Goal: Book appointment/travel/reservation

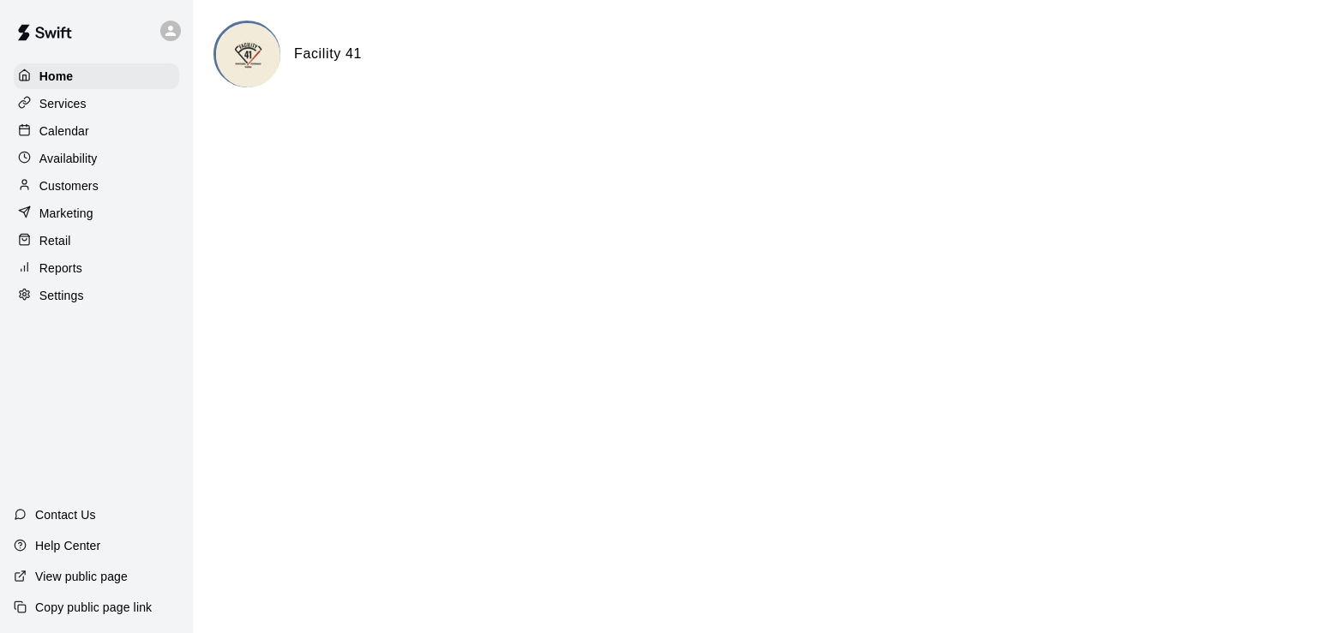
click at [78, 140] on p "Calendar" at bounding box center [64, 131] width 50 height 17
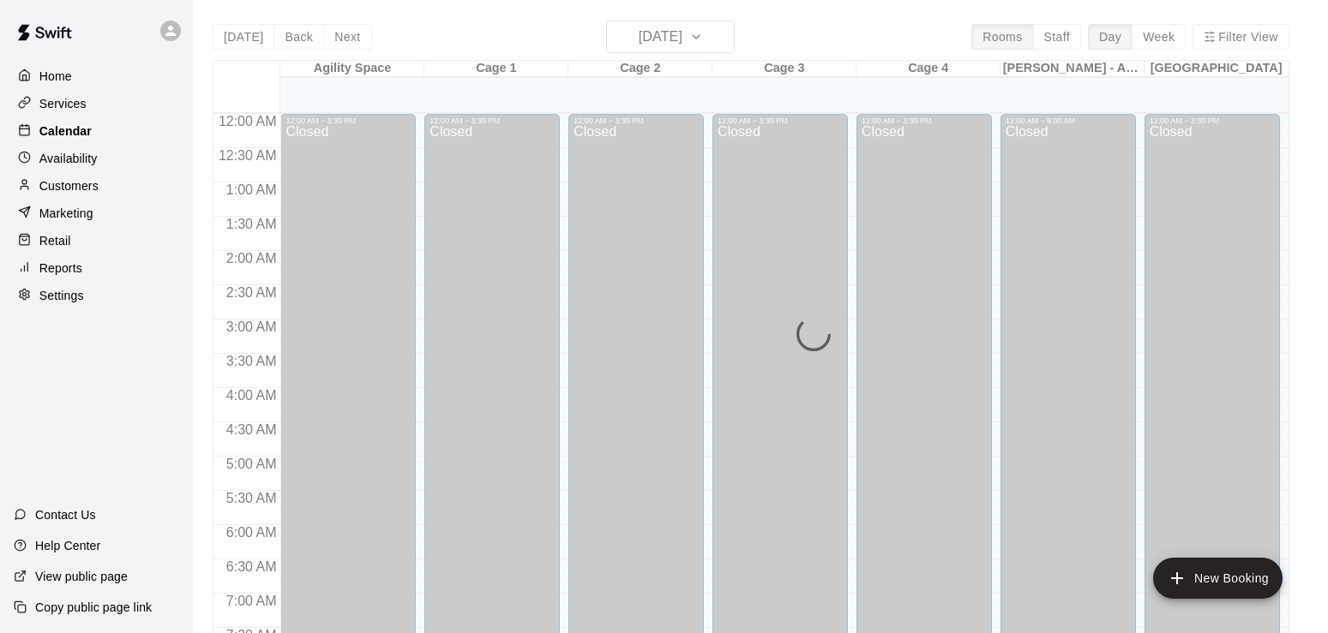
scroll to position [1005, 0]
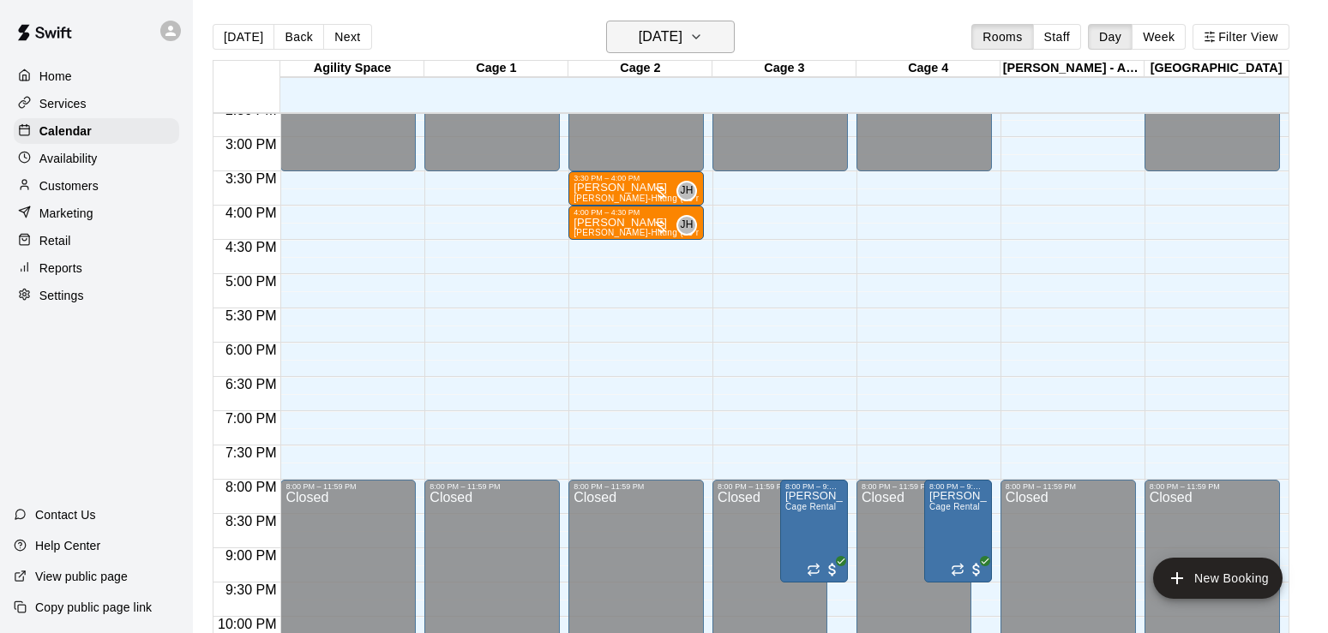
click at [712, 48] on button "[DATE]" at bounding box center [670, 37] width 129 height 33
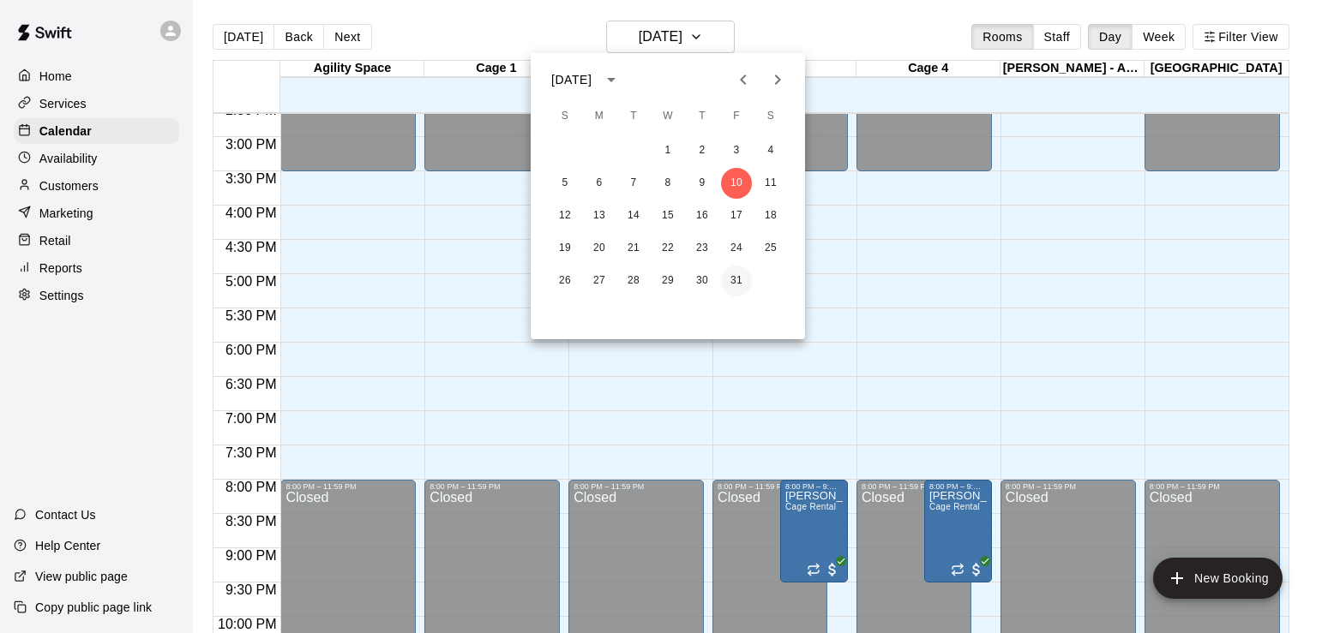
click at [735, 293] on button "31" at bounding box center [736, 281] width 31 height 31
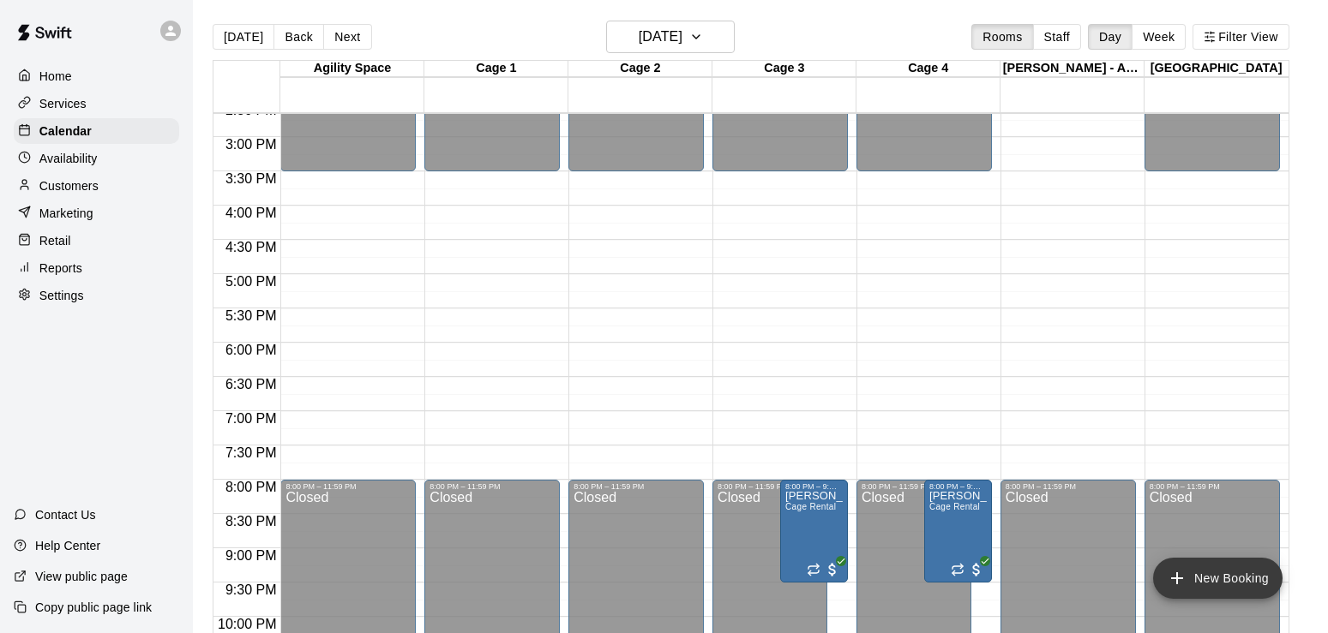
click at [1196, 585] on button "New Booking" at bounding box center [1217, 578] width 129 height 41
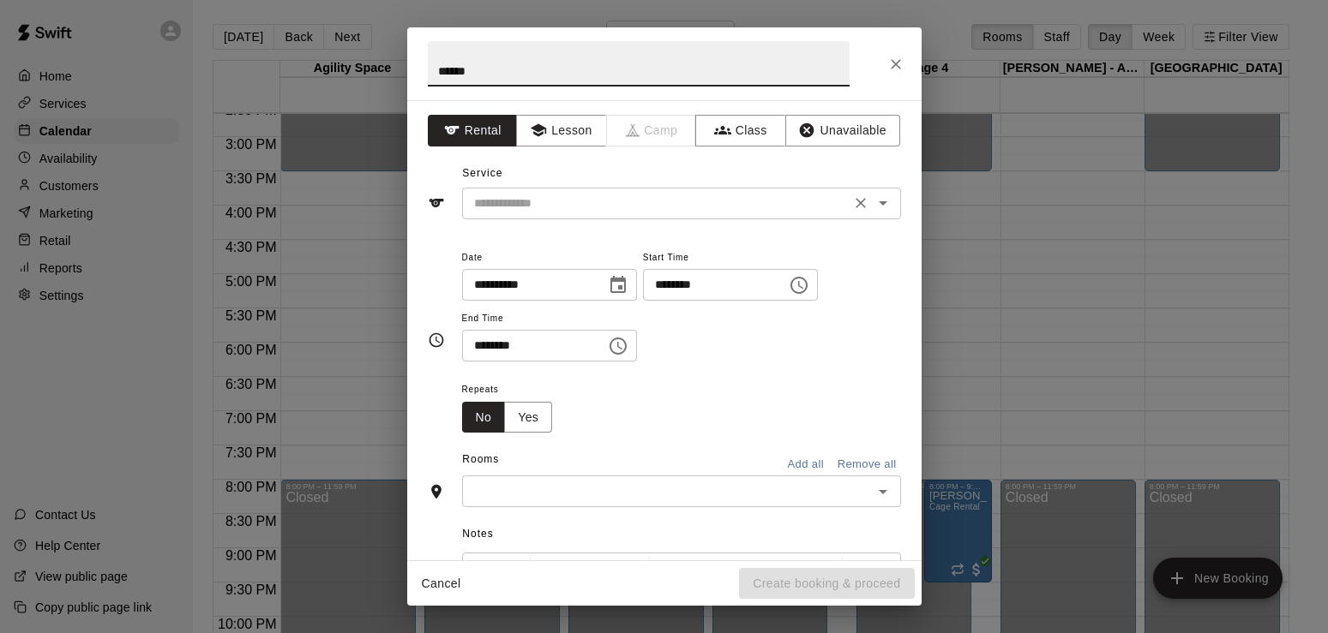
type input "******"
click at [587, 212] on input "text" at bounding box center [656, 203] width 378 height 21
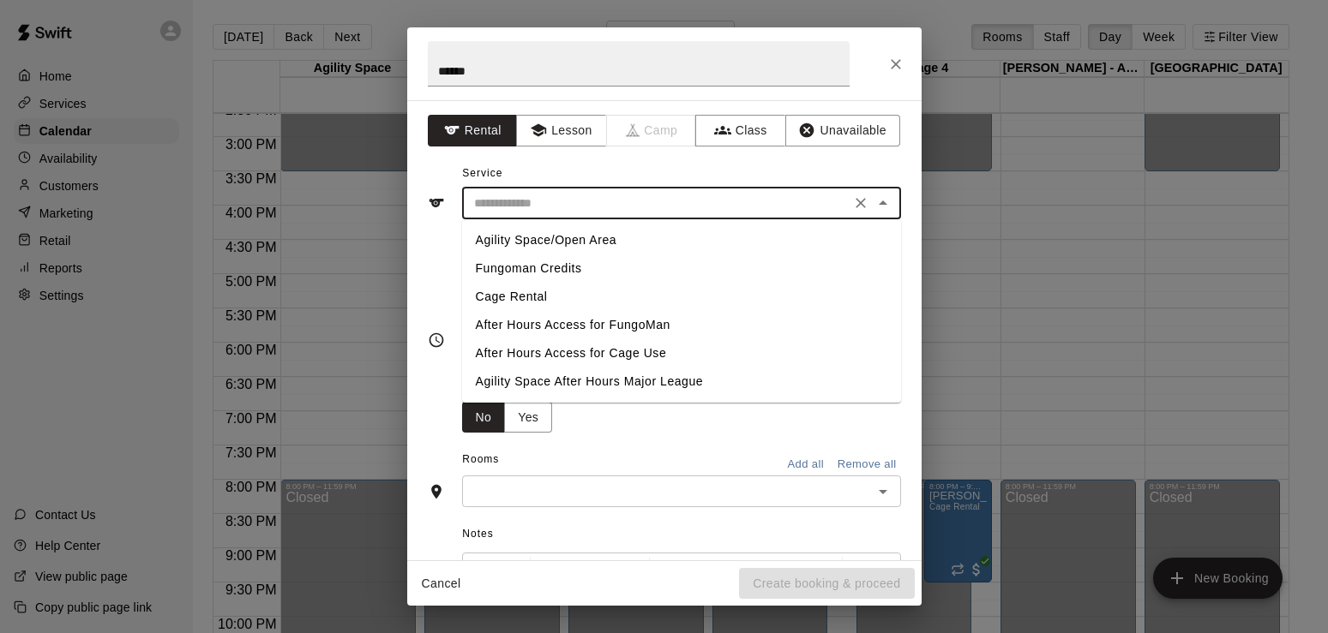
click at [571, 241] on li "Agility Space/Open Area" at bounding box center [681, 240] width 439 height 28
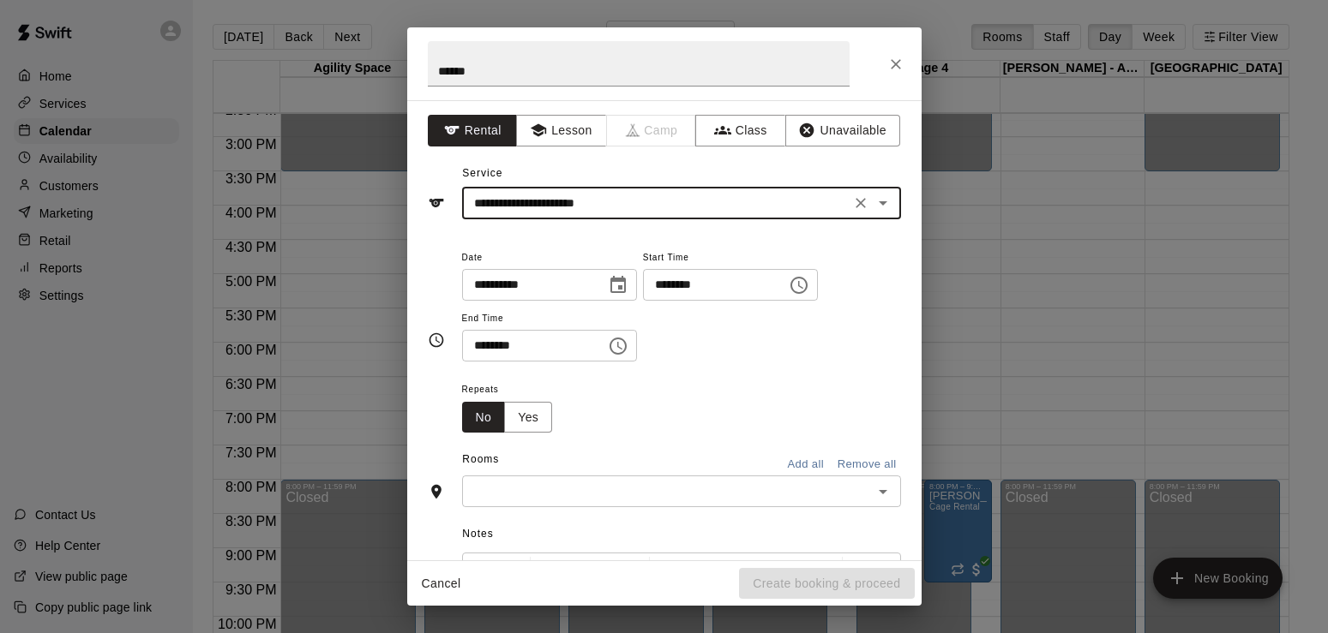
click at [670, 211] on input "**********" at bounding box center [656, 203] width 378 height 21
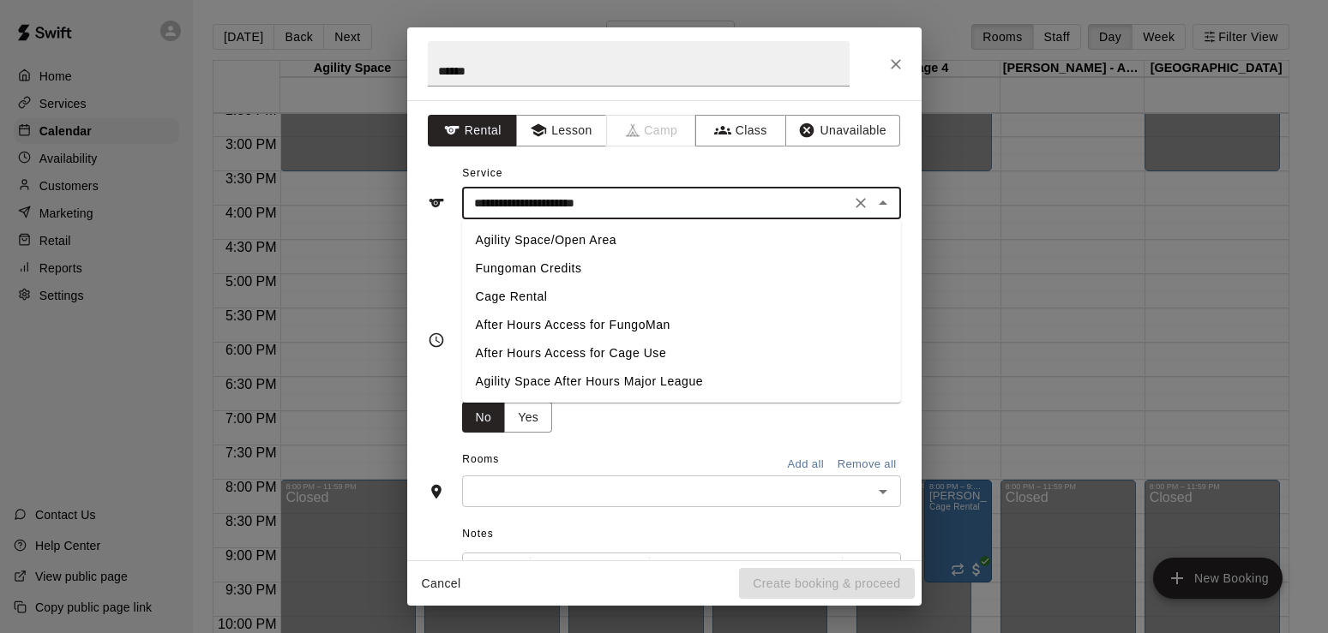
click at [527, 303] on li "Cage Rental" at bounding box center [681, 297] width 439 height 28
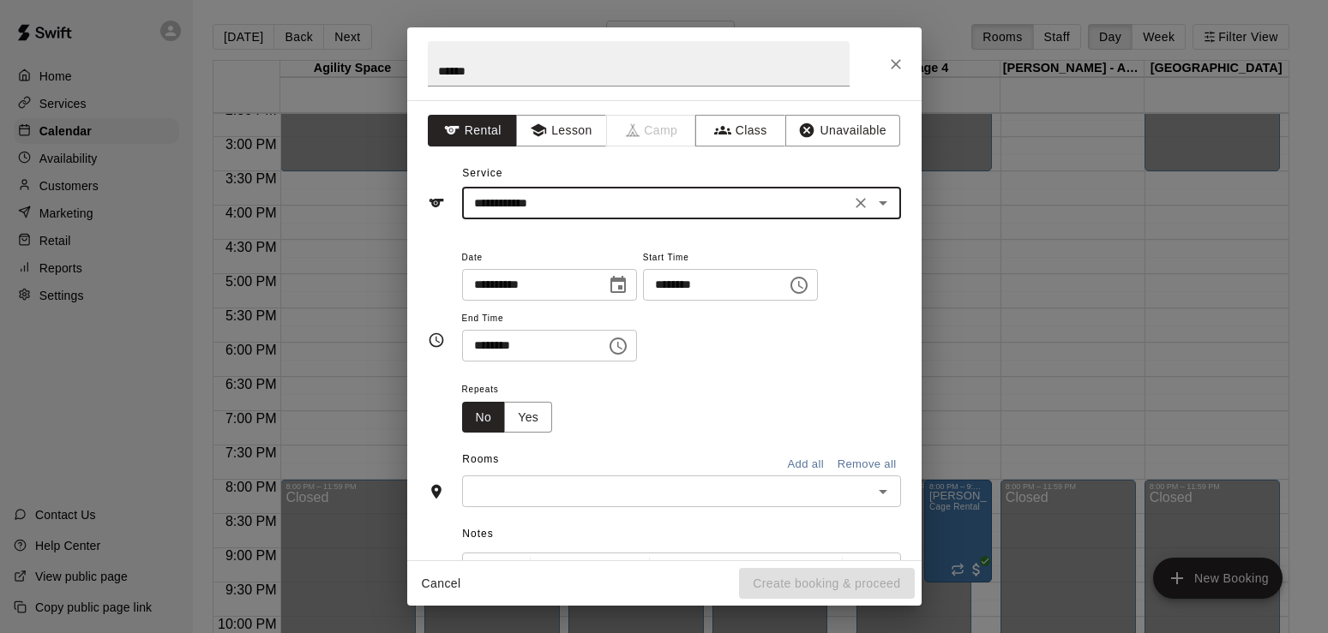
click at [605, 211] on input "**********" at bounding box center [656, 203] width 378 height 21
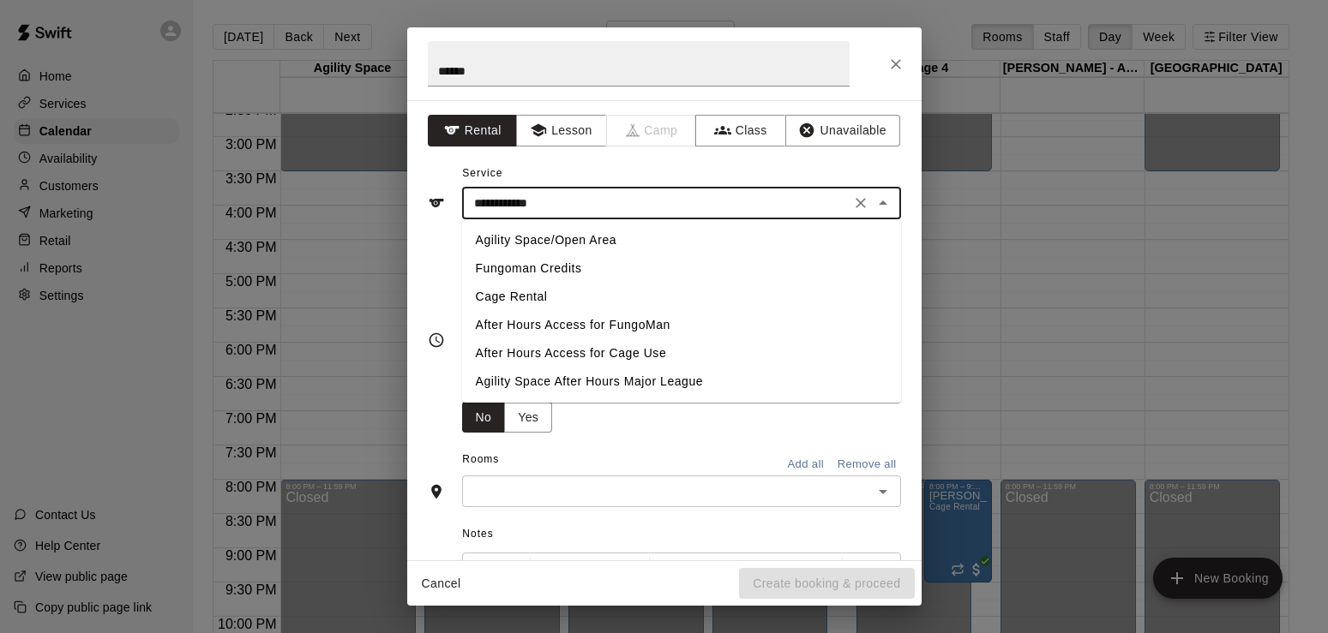
click at [584, 239] on li "Agility Space/Open Area" at bounding box center [681, 240] width 439 height 28
type input "**********"
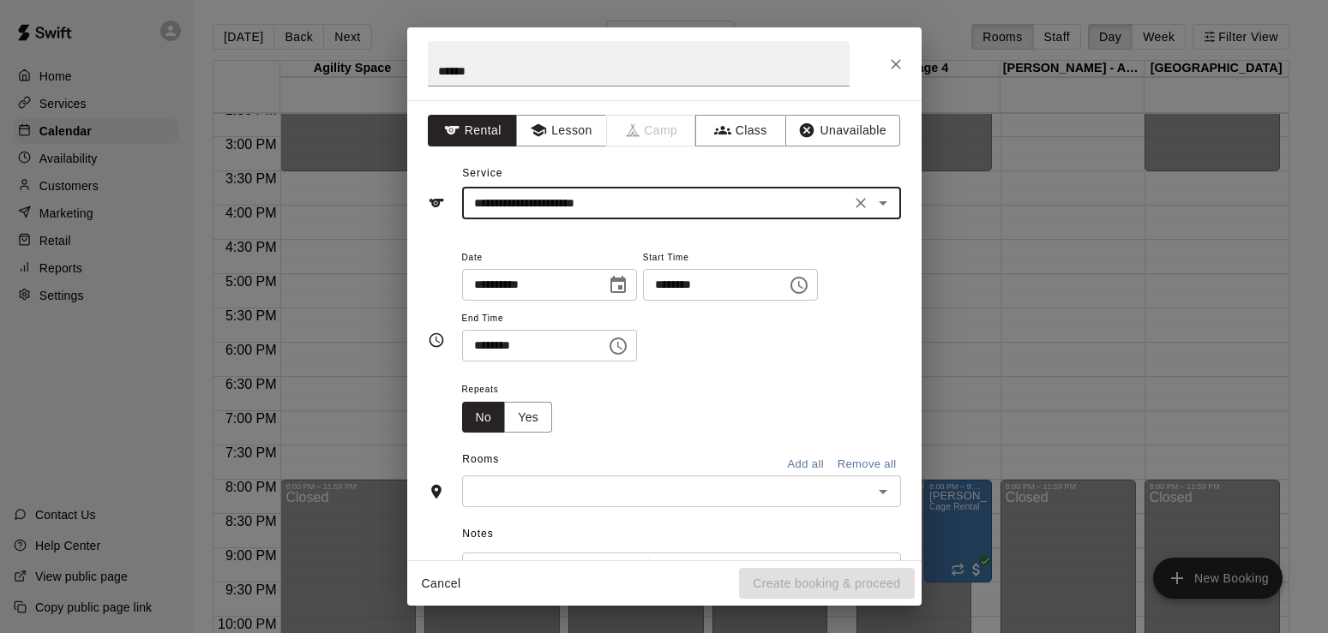
click at [809, 285] on icon "Choose time, selected time is 2:00 PM" at bounding box center [799, 285] width 21 height 21
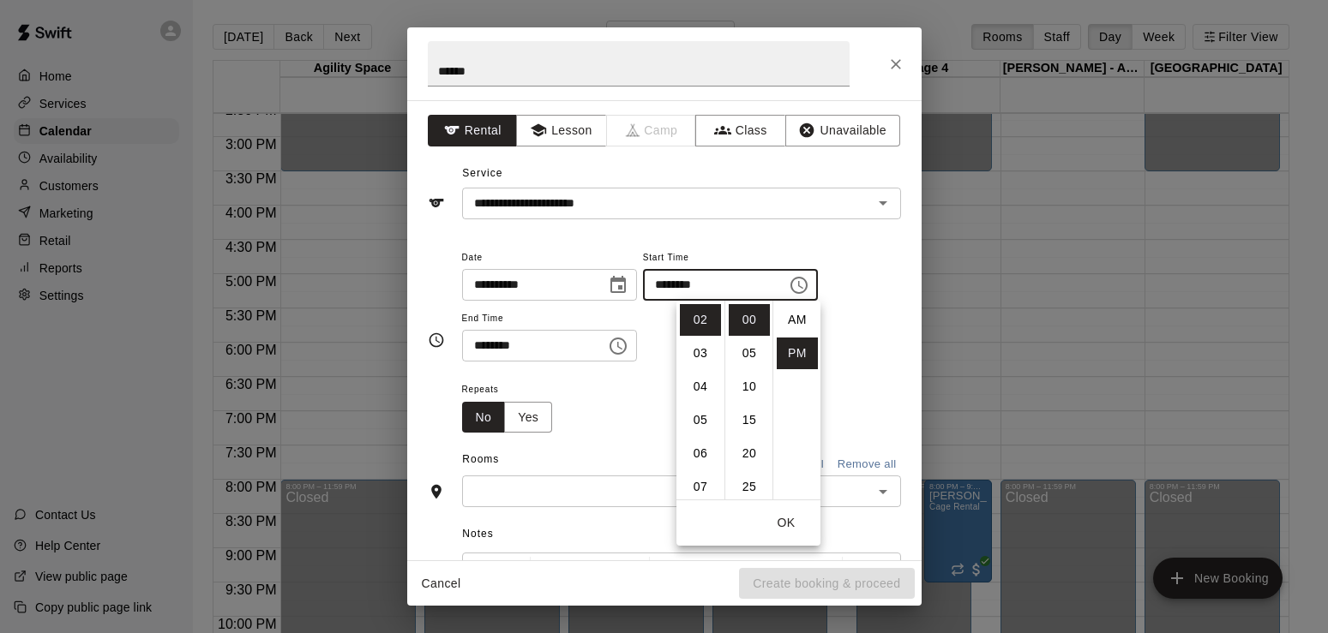
scroll to position [31, 0]
click at [701, 352] on li "03" at bounding box center [700, 354] width 41 height 32
click at [769, 501] on div "OK" at bounding box center [748, 523] width 144 height 45
click at [747, 468] on li "30" at bounding box center [749, 467] width 41 height 32
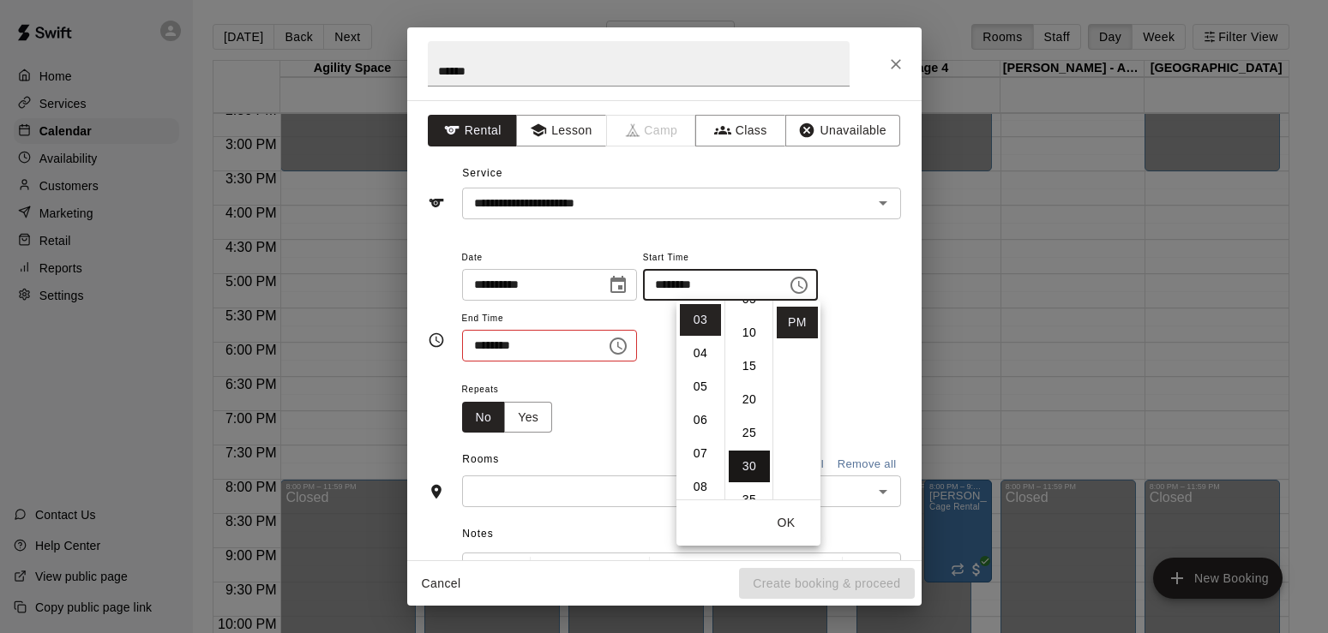
type input "********"
click at [785, 526] on button "OK" at bounding box center [786, 523] width 55 height 32
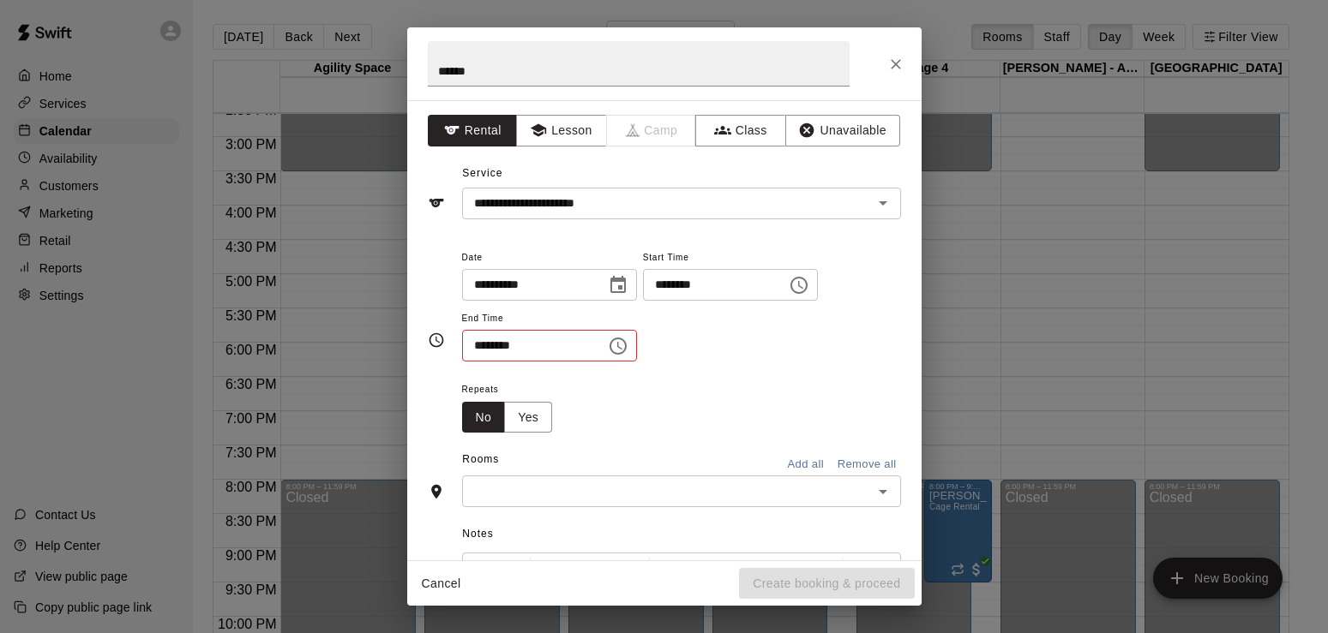
click at [628, 344] on icon "Choose time, selected time is 2:30 PM" at bounding box center [618, 346] width 21 height 21
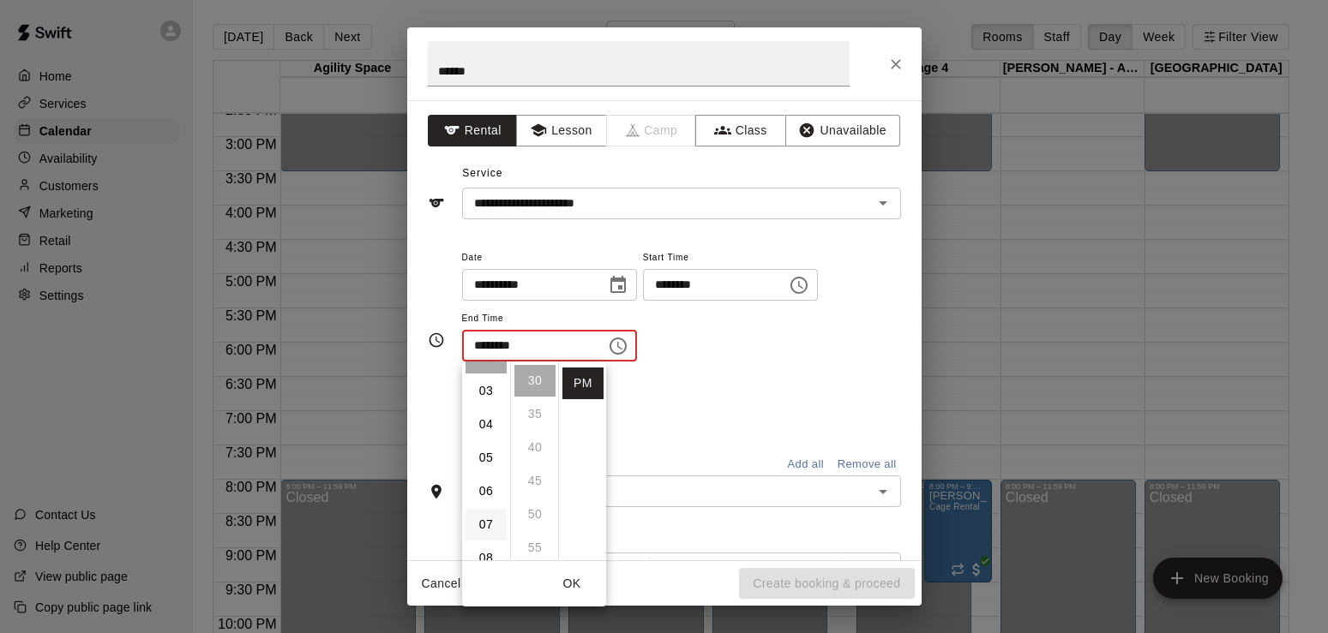
scroll to position [121, 0]
click at [486, 529] on li "08" at bounding box center [485, 528] width 41 height 32
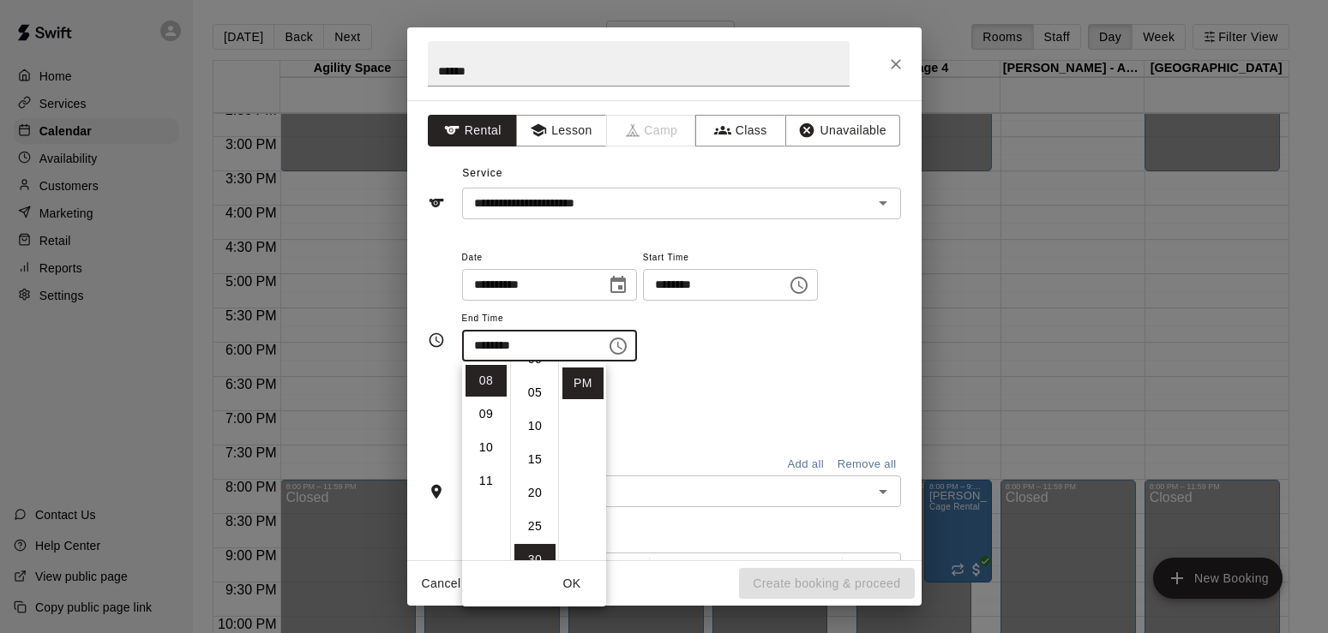
scroll to position [0, 0]
click at [537, 384] on li "00" at bounding box center [534, 381] width 41 height 32
type input "********"
click at [572, 581] on button "OK" at bounding box center [571, 584] width 55 height 32
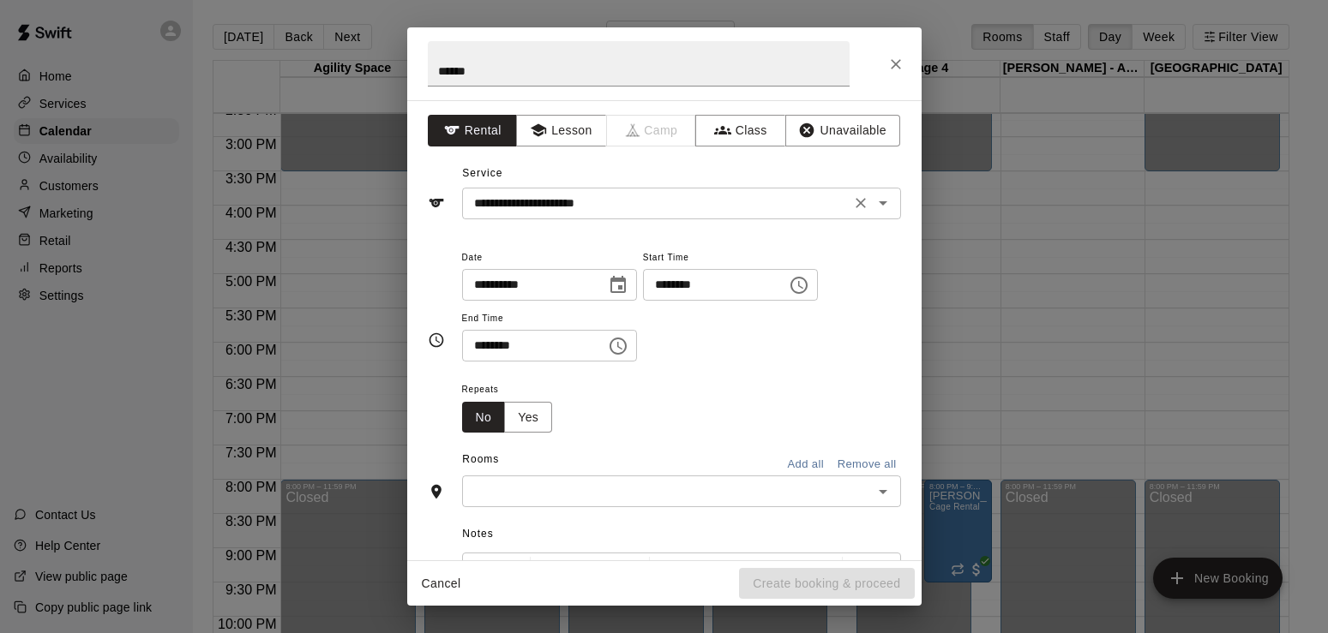
click at [885, 210] on icon "Open" at bounding box center [883, 203] width 21 height 21
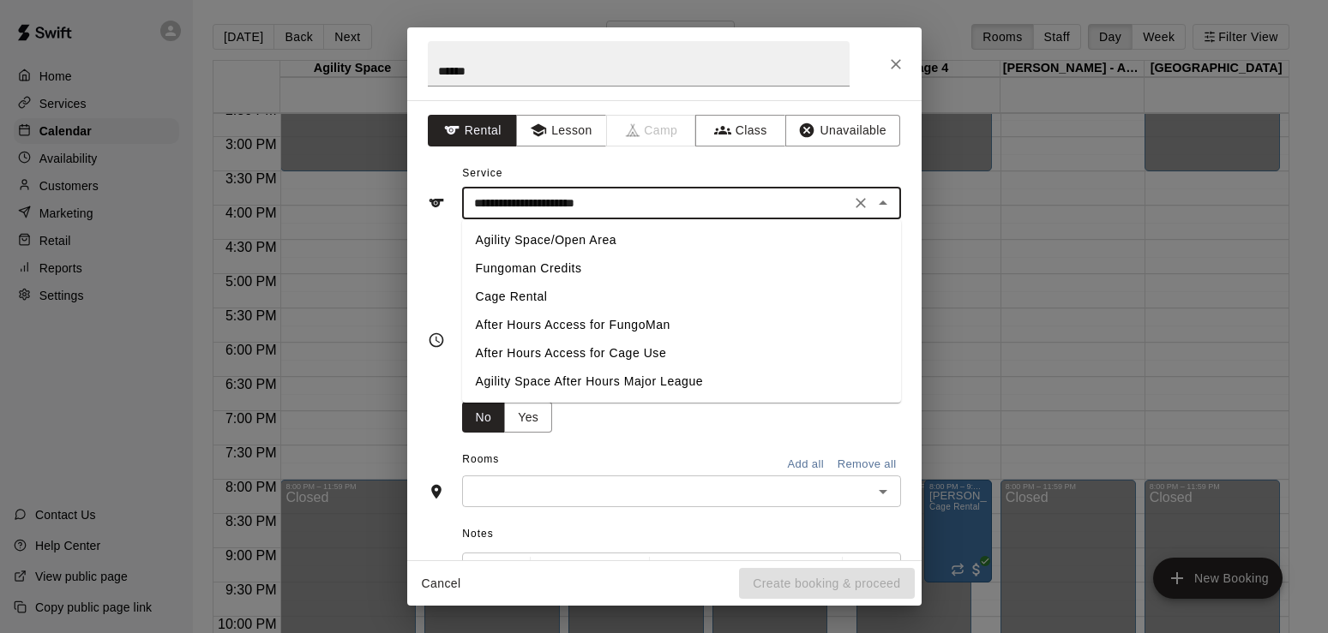
click at [525, 302] on li "Cage Rental" at bounding box center [681, 297] width 439 height 28
type input "**********"
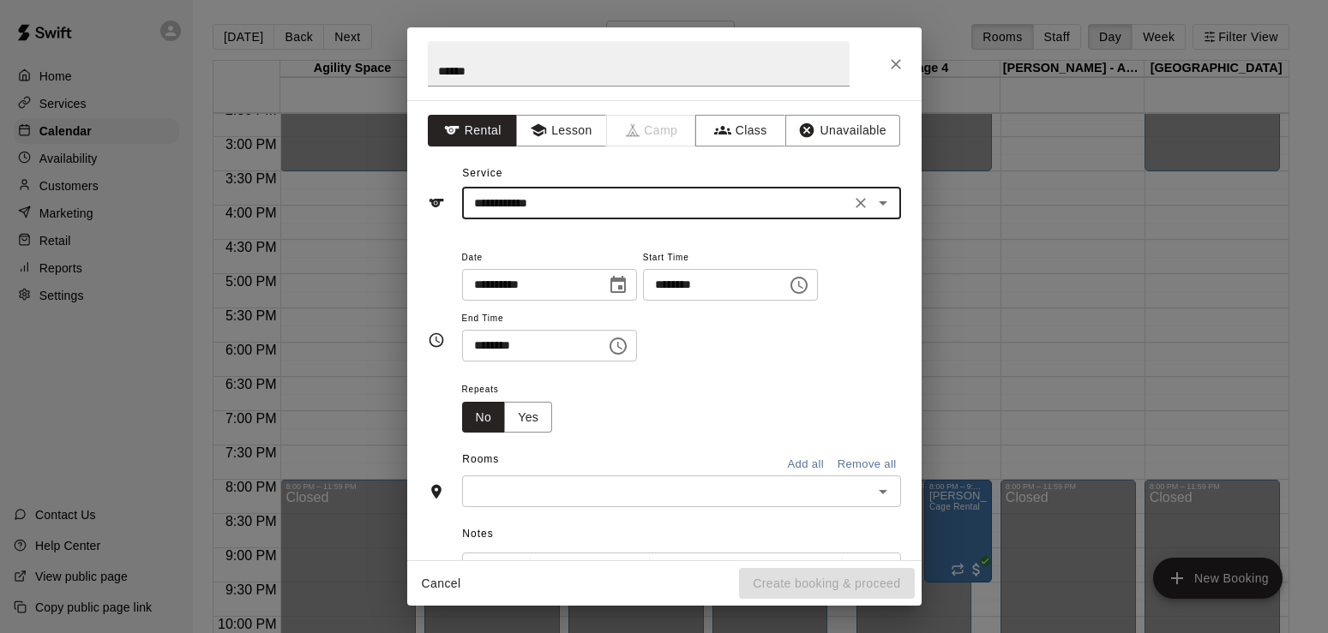
click at [803, 460] on button "Add all" at bounding box center [805, 465] width 55 height 27
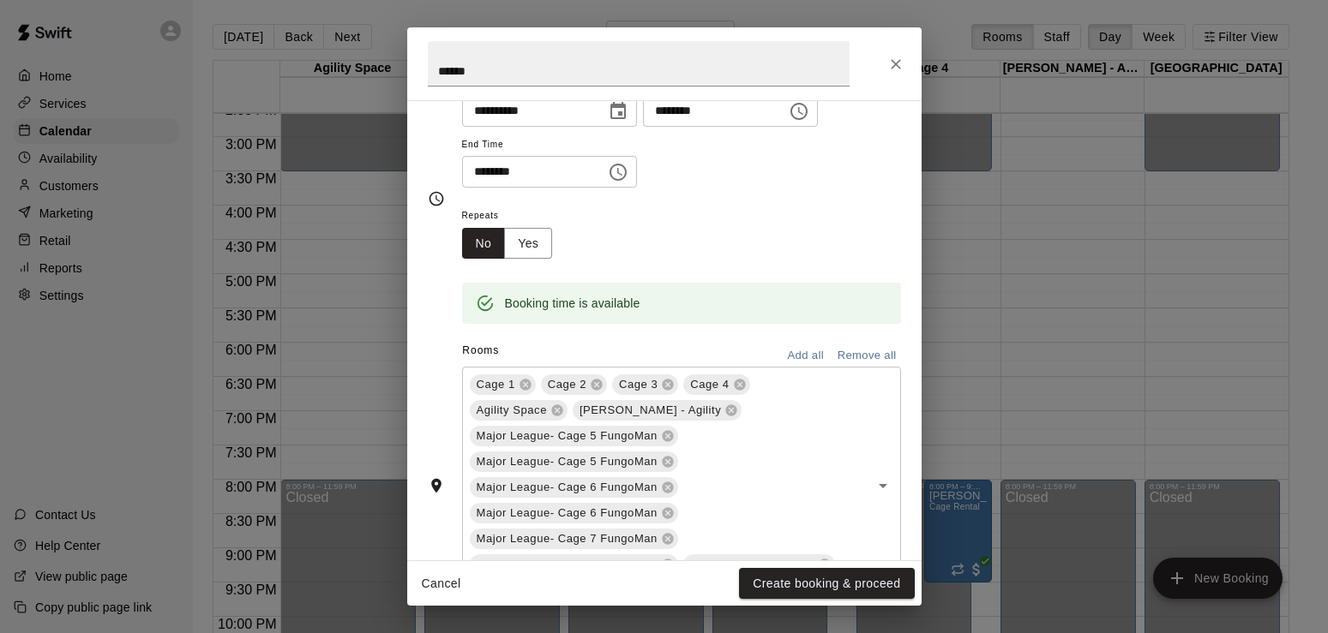
scroll to position [222, 0]
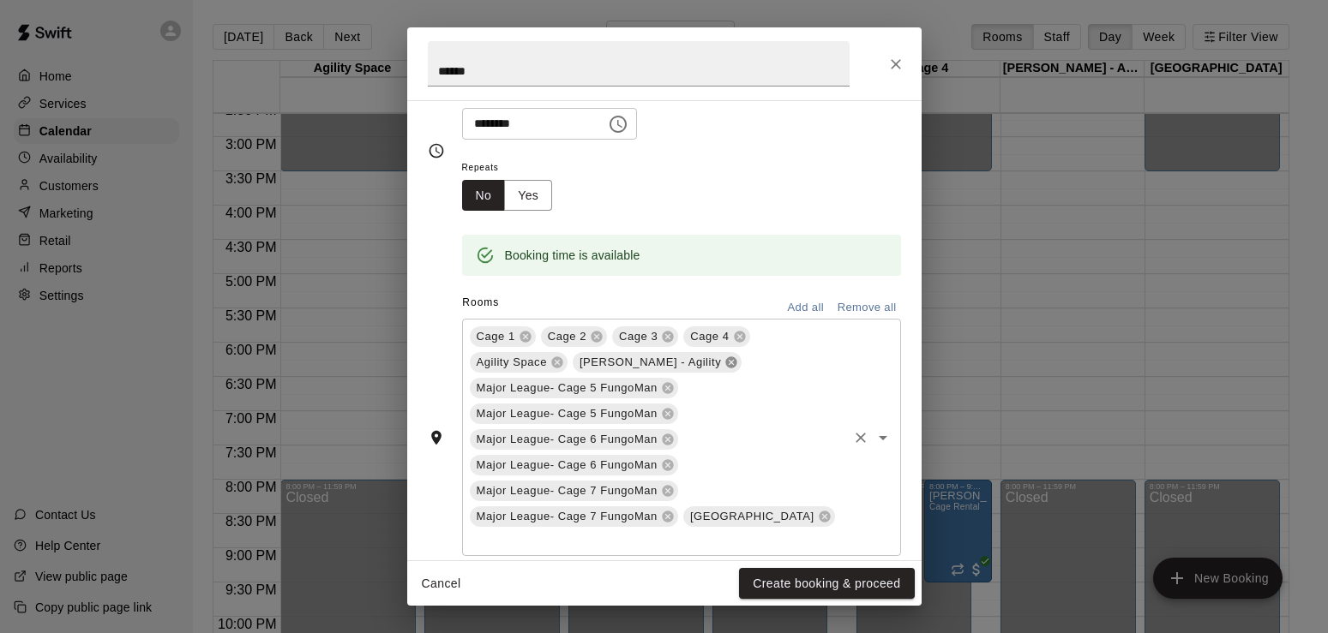
click at [726, 363] on icon at bounding box center [731, 362] width 11 height 11
click at [772, 363] on icon at bounding box center [771, 363] width 14 height 14
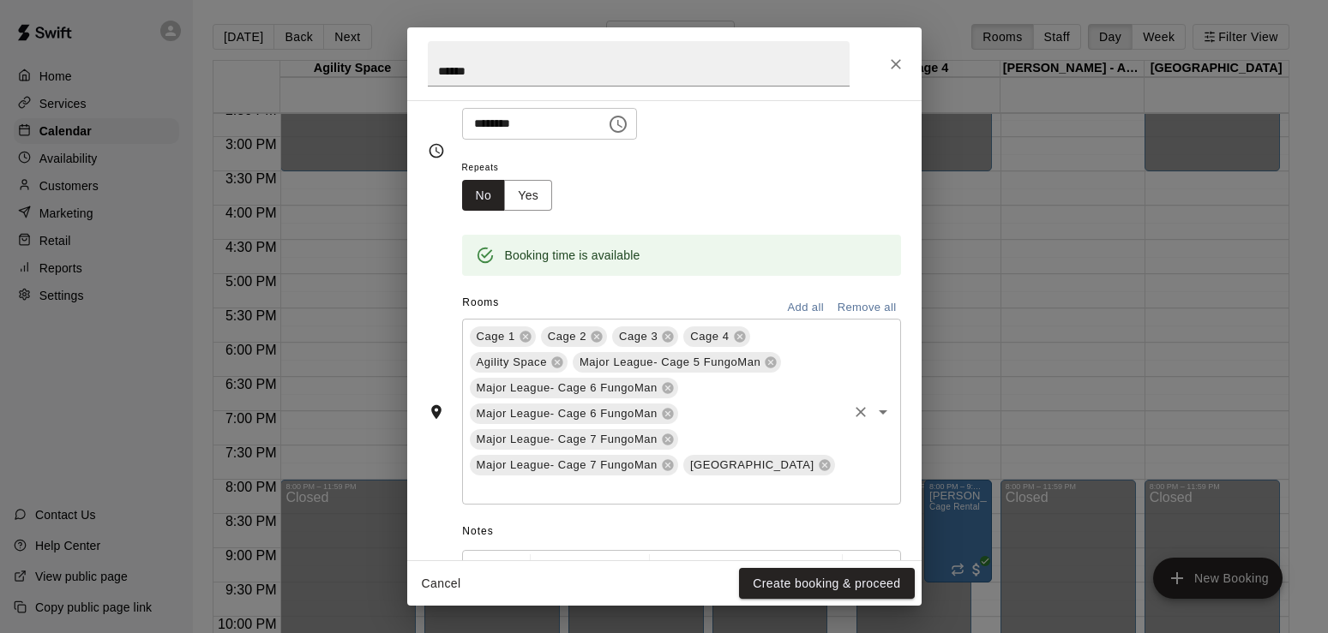
click at [778, 356] on div "Major League- Cage 5 FungoMan" at bounding box center [677, 362] width 208 height 21
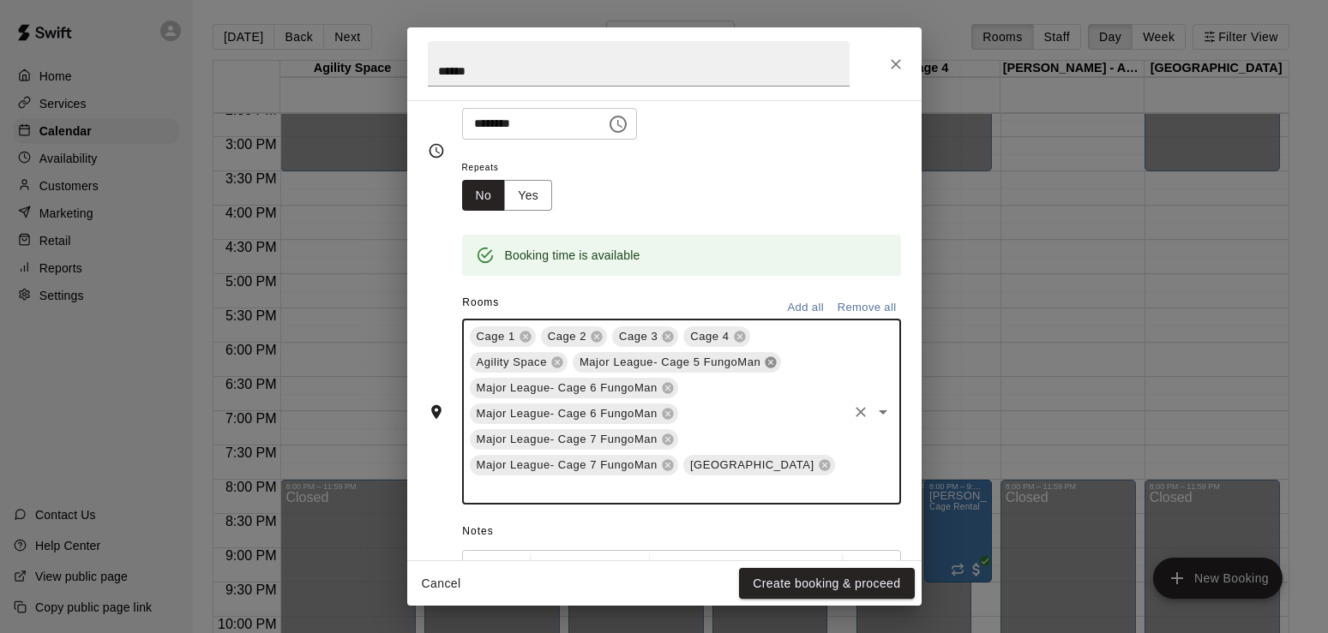
click at [768, 367] on icon at bounding box center [770, 362] width 11 height 11
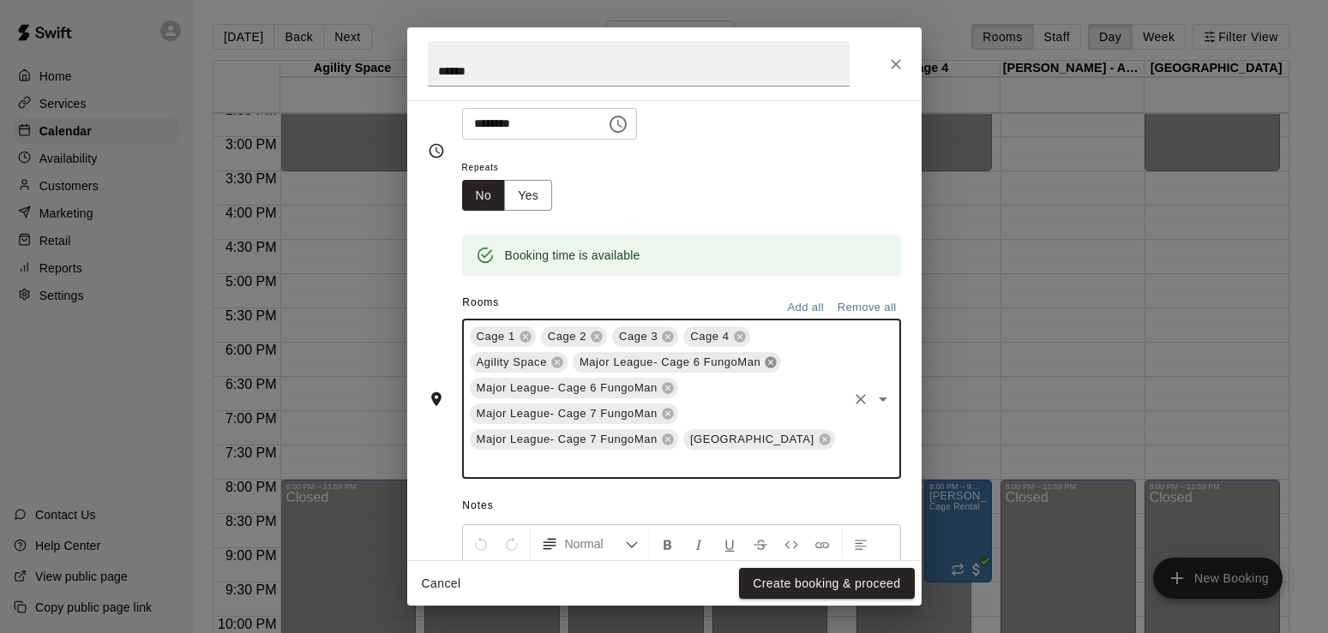
click at [766, 364] on icon at bounding box center [770, 362] width 11 height 11
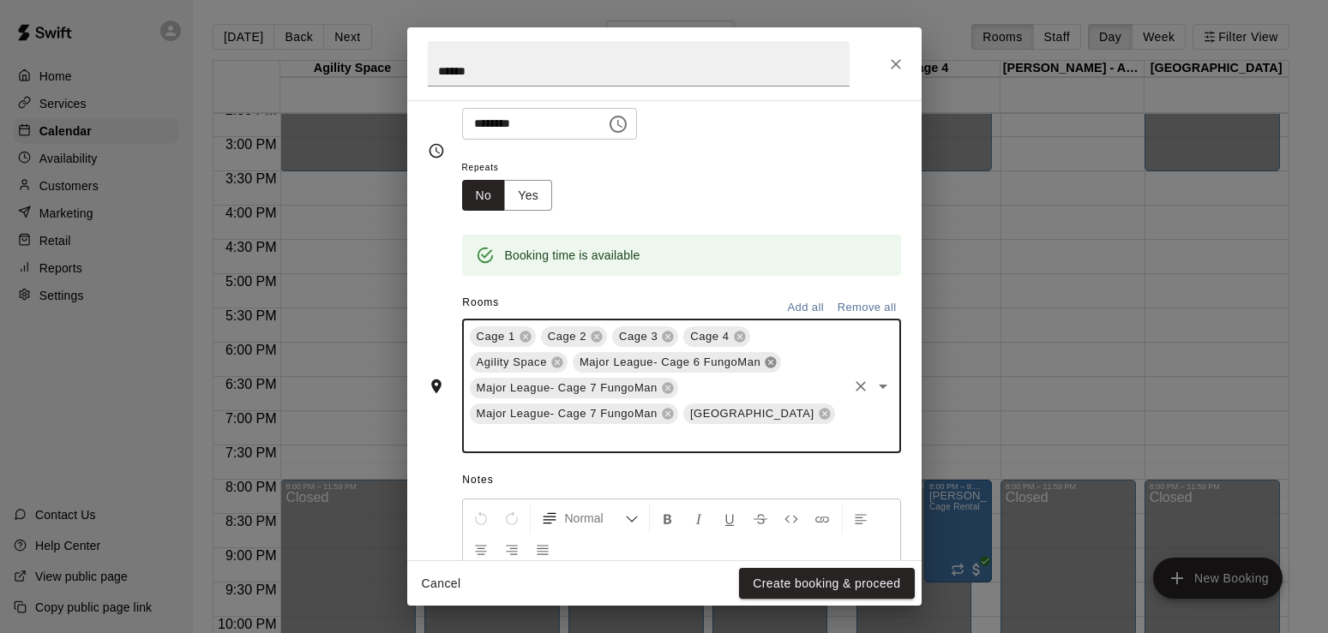
click at [769, 364] on icon at bounding box center [770, 362] width 11 height 11
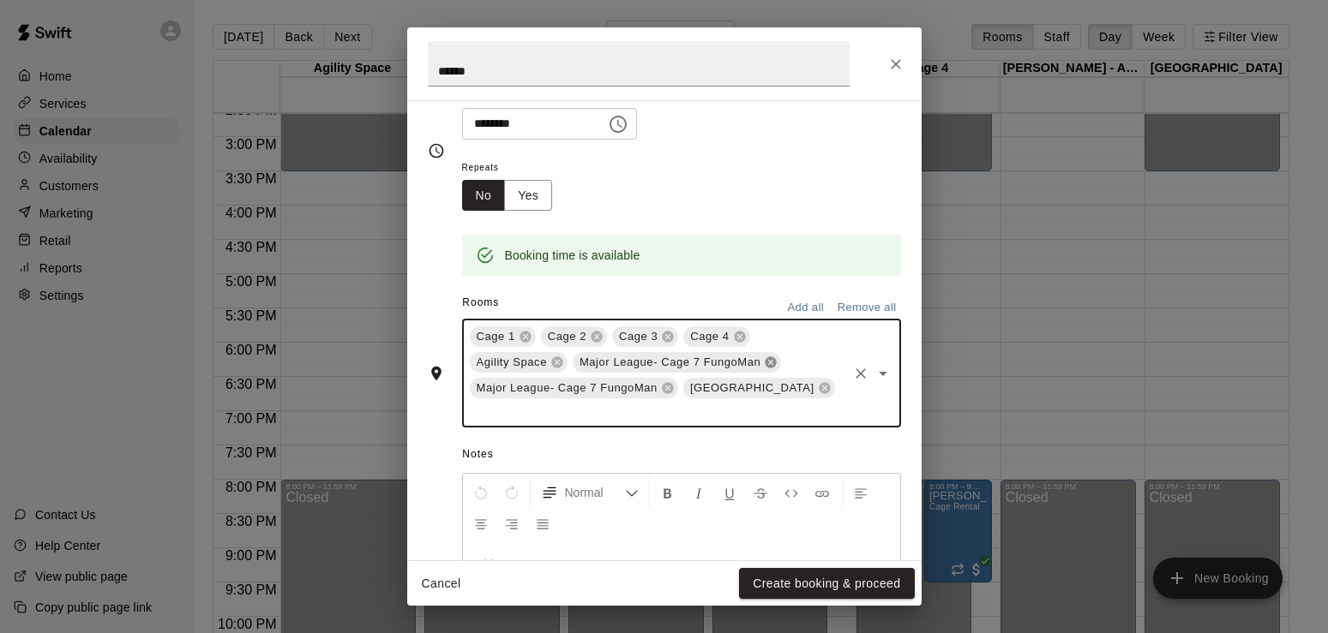
click at [767, 364] on icon at bounding box center [770, 362] width 11 height 11
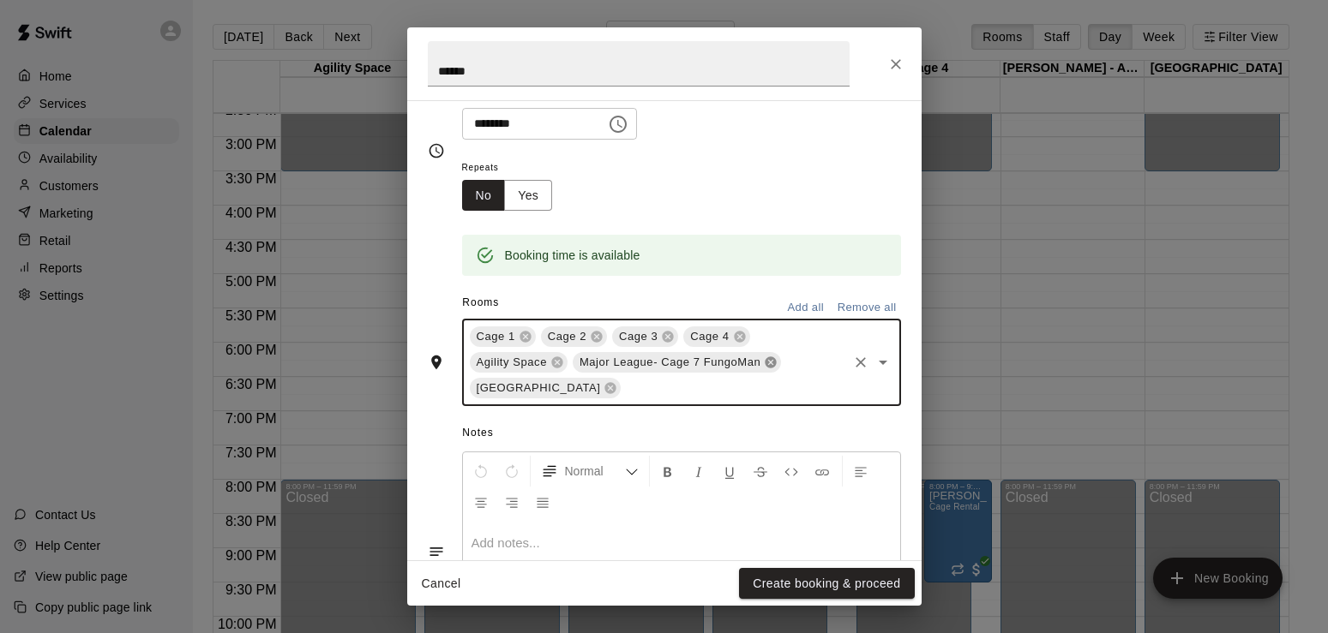
click at [765, 363] on icon at bounding box center [771, 363] width 14 height 14
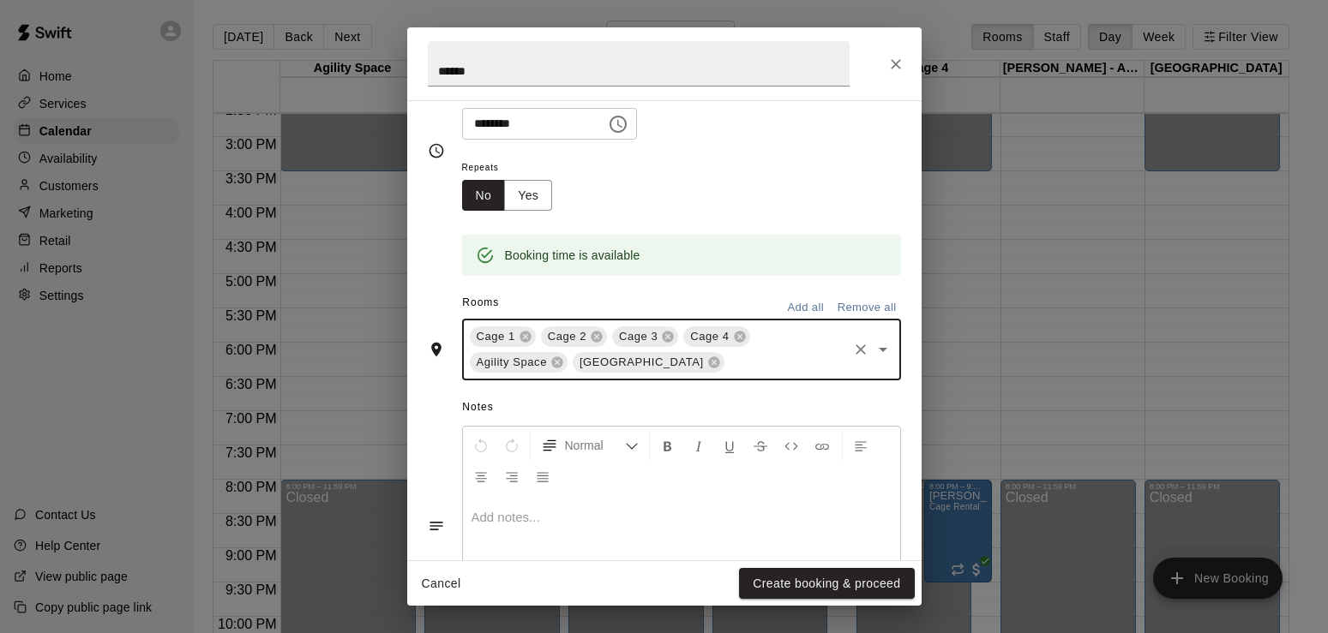
click at [558, 518] on p at bounding box center [681, 517] width 420 height 17
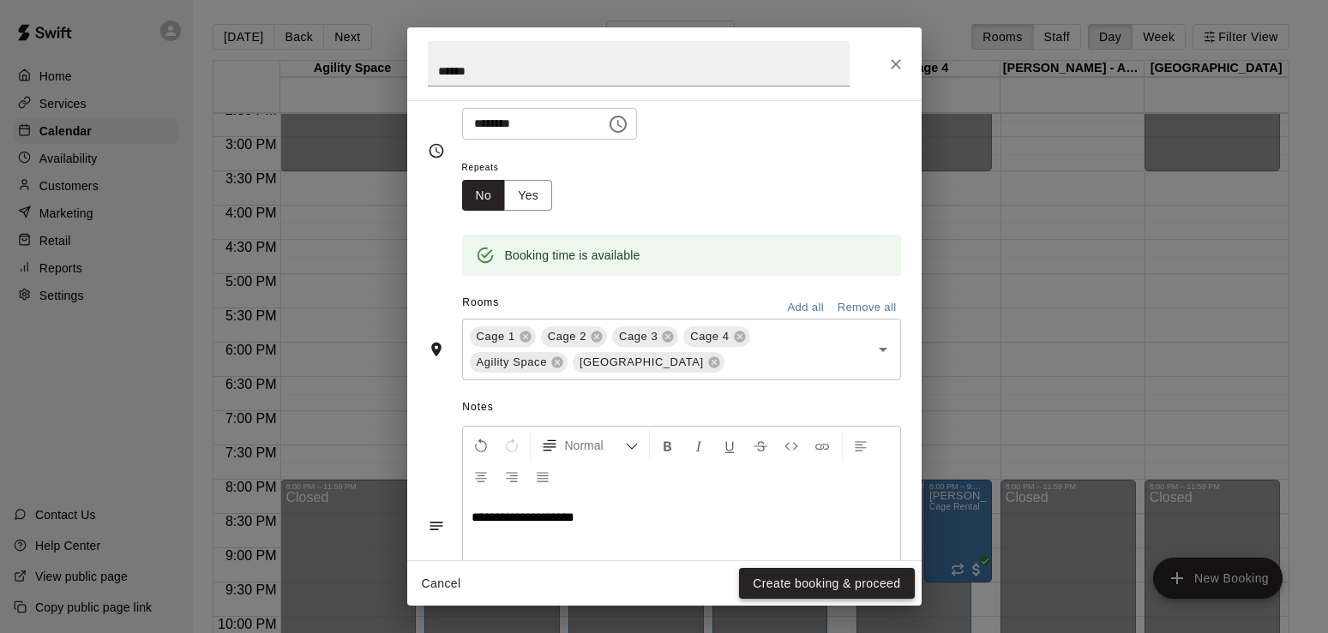
click at [837, 585] on button "Create booking & proceed" at bounding box center [826, 584] width 175 height 32
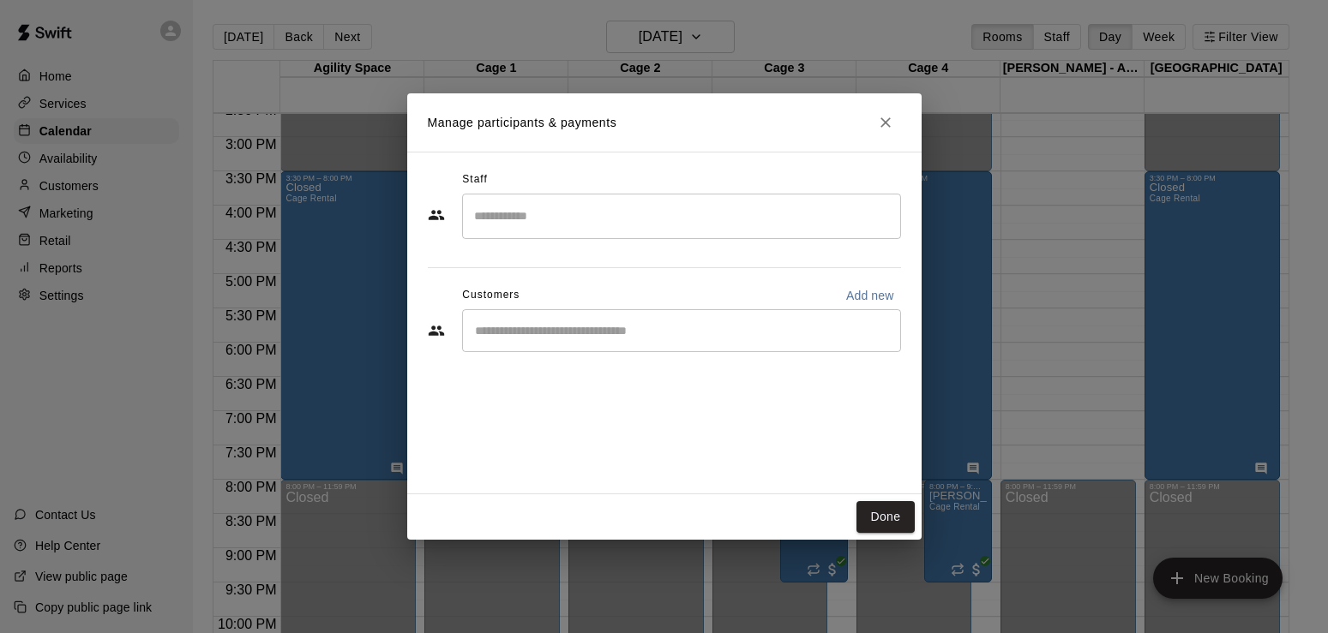
click at [603, 224] on input "Search staff" at bounding box center [681, 216] width 423 height 30
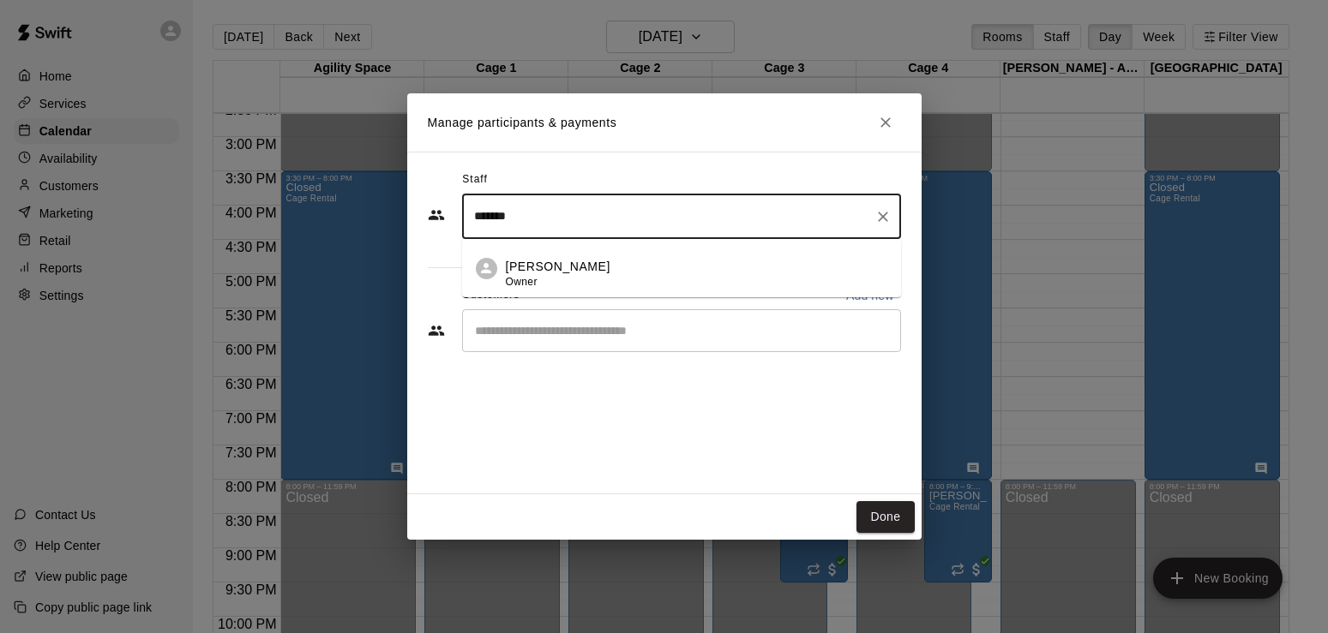
click at [608, 274] on div "[PERSON_NAME] Owner" at bounding box center [696, 274] width 381 height 33
click at [607, 341] on div "​" at bounding box center [681, 330] width 439 height 43
type input "*******"
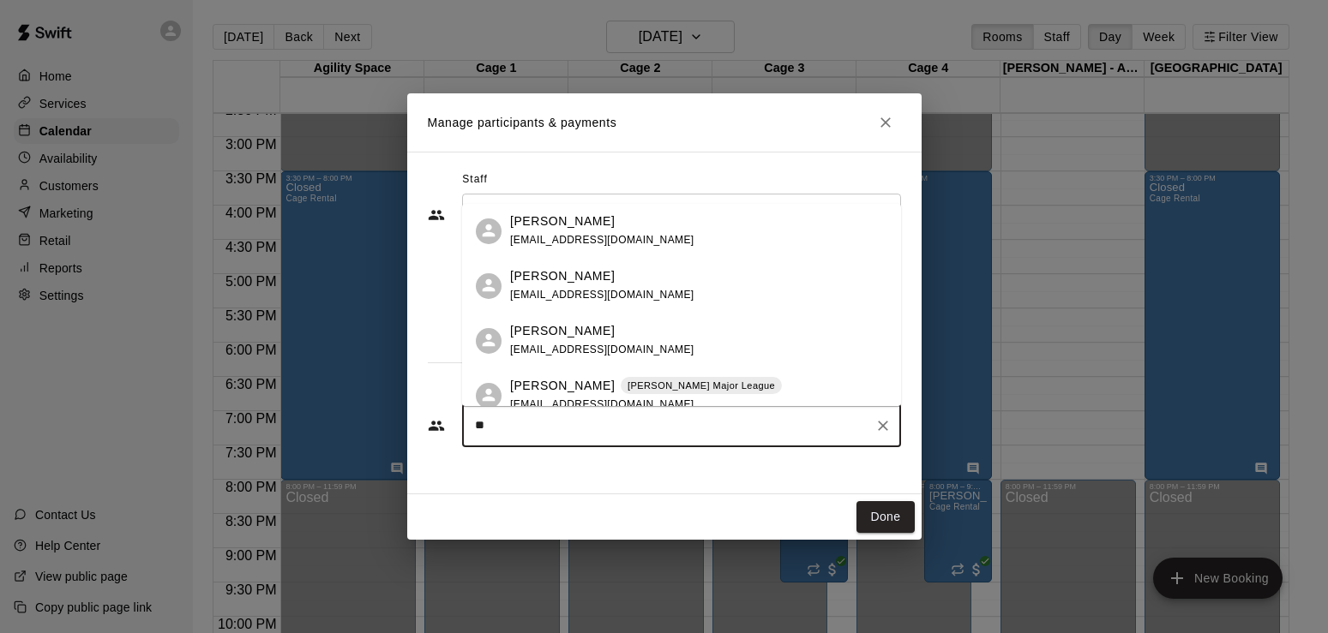
type input "*"
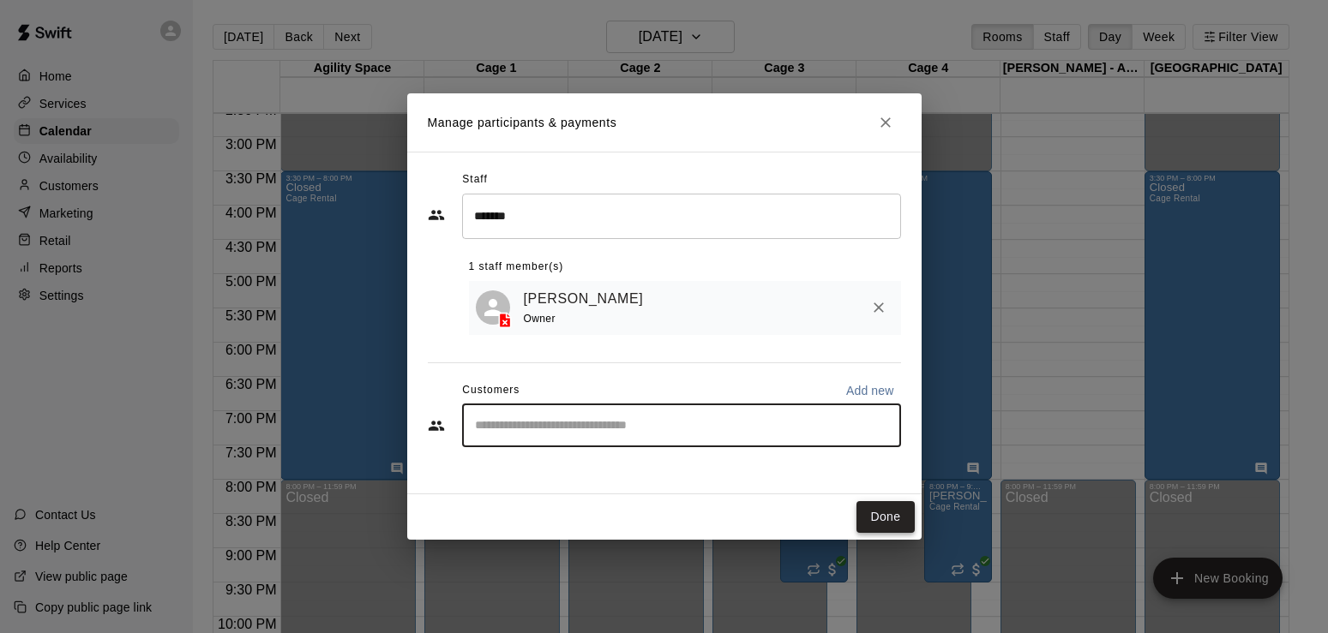
click at [882, 517] on button "Done" at bounding box center [884, 517] width 57 height 32
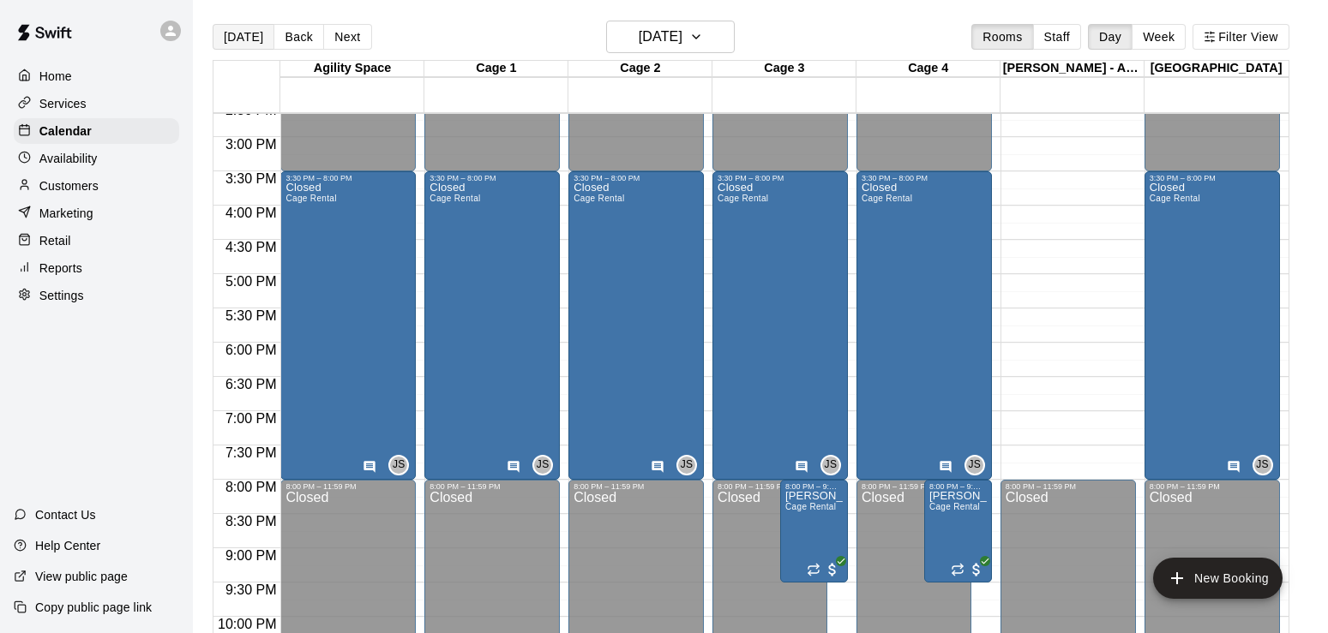
click at [245, 38] on button "[DATE]" at bounding box center [244, 37] width 62 height 26
